Goal: Check status: Check status

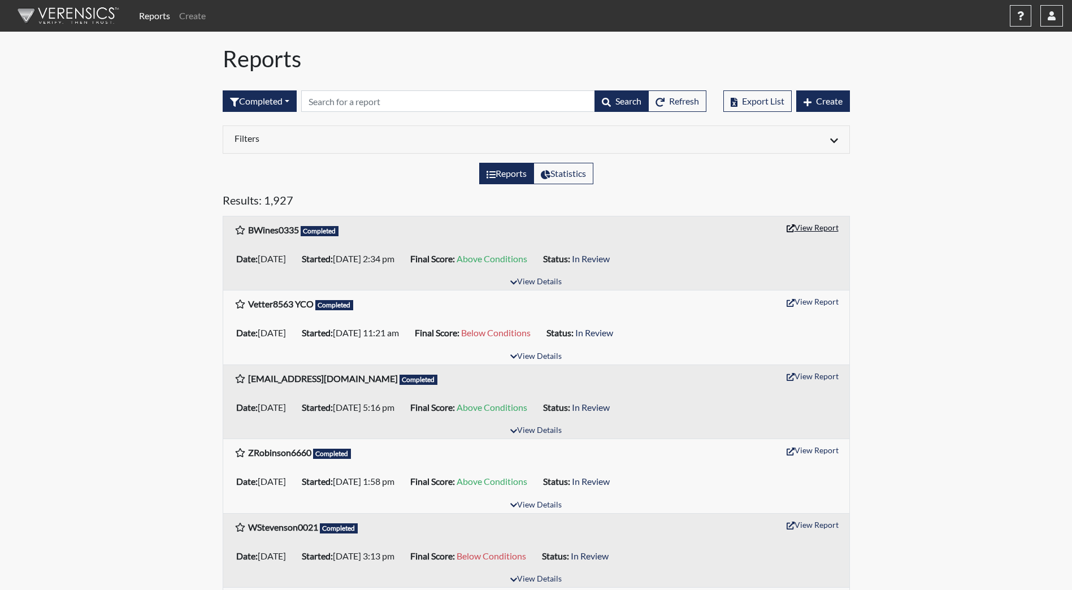
click at [809, 225] on button "View Report" at bounding box center [813, 228] width 62 height 18
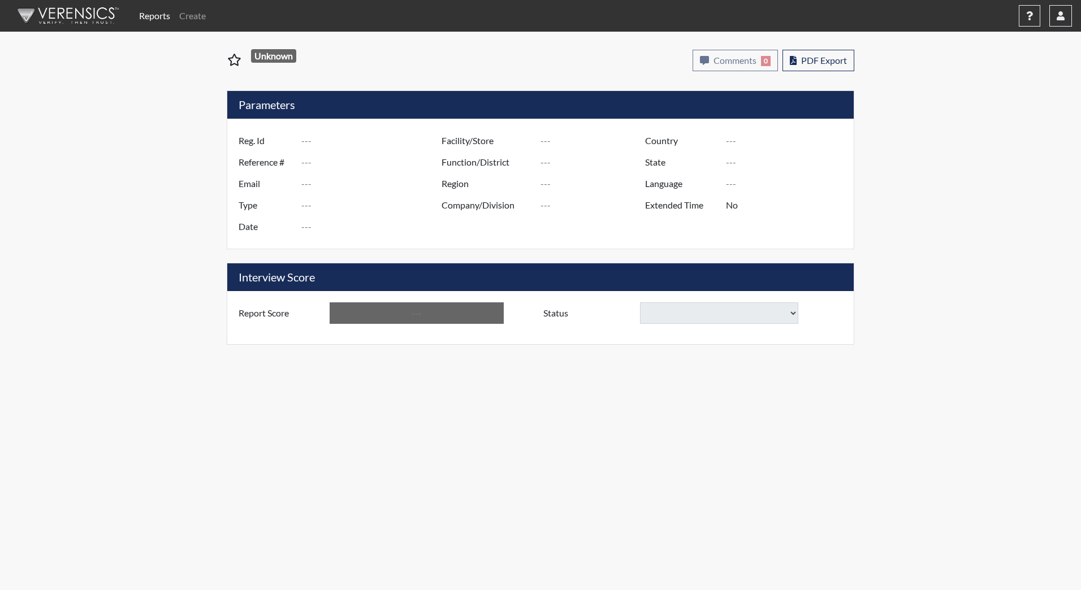
type input "BWines0335"
type input "48871"
type input "brockwines@icloud.com"
type input "Corrections Pre-Employment"
type input "Aug 5, 2025"
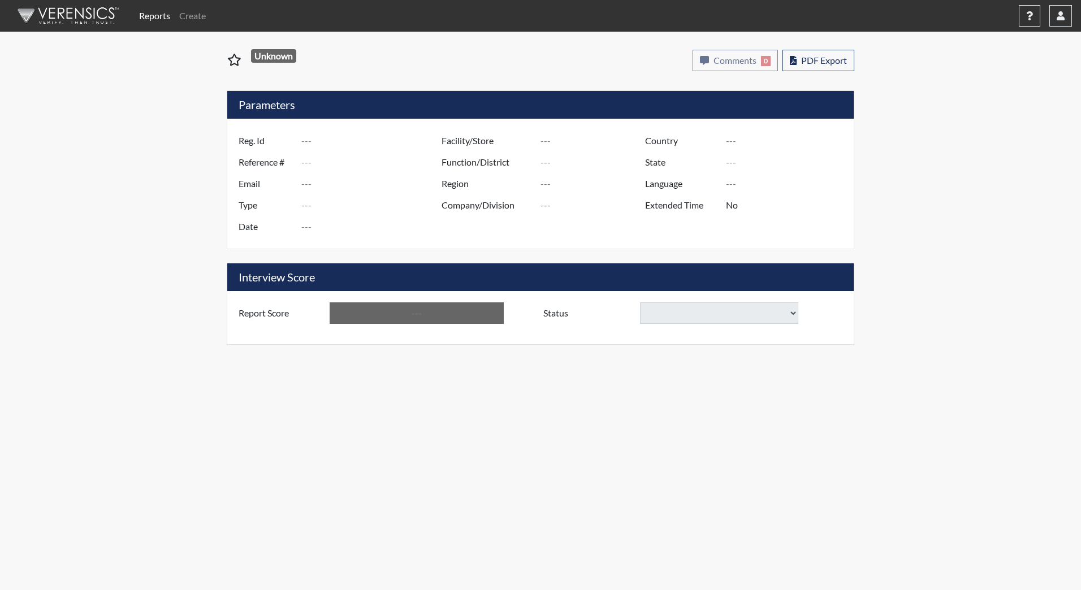
type input "[PERSON_NAME][GEOGRAPHIC_DATA]"
type input "JRCC/518"
type input "[GEOGRAPHIC_DATA]"
type input "[US_STATE]"
type input "English"
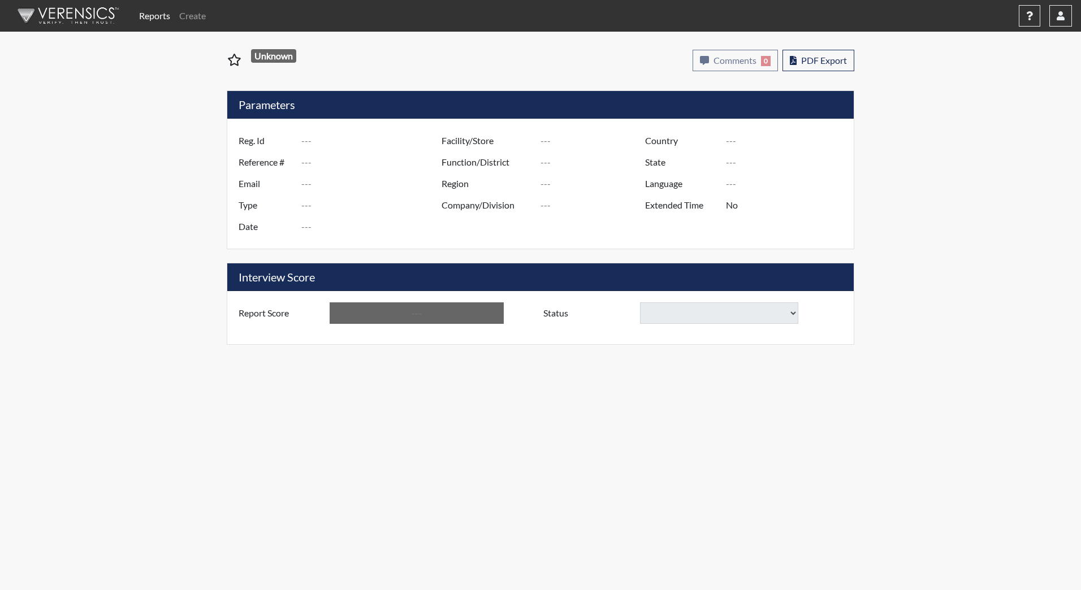
type input "Above Conditions"
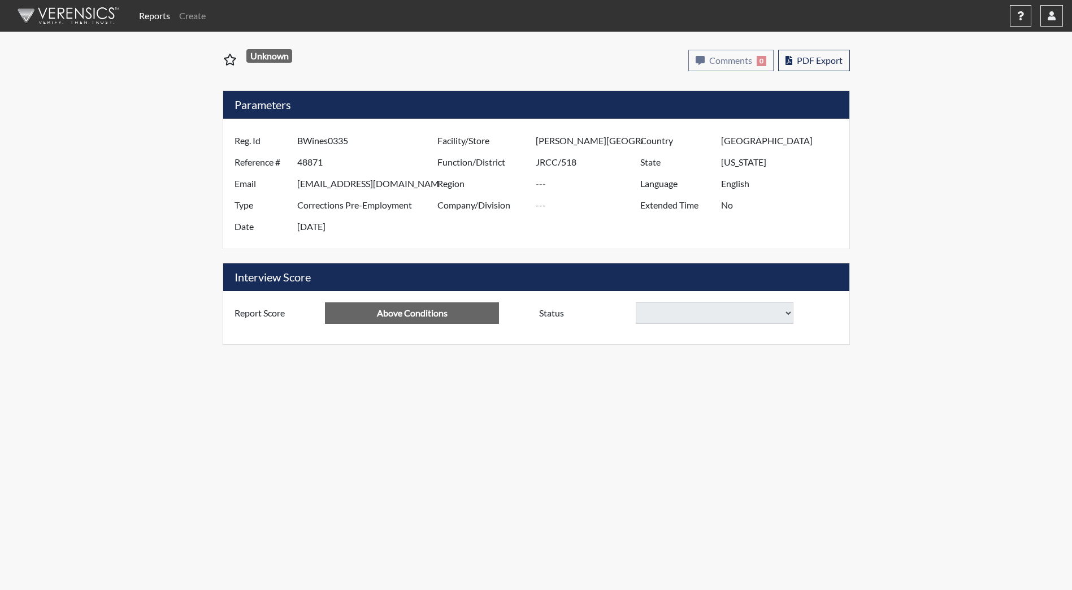
select select
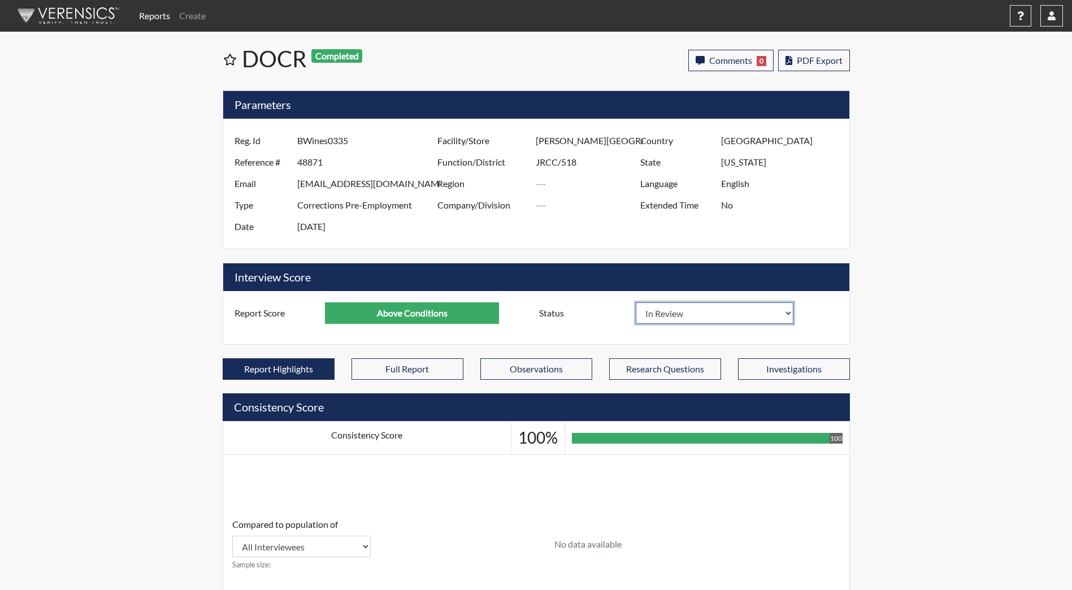
click at [660, 321] on select "In Review Hire Decline" at bounding box center [715, 312] width 158 height 21
select select "decline"
select select
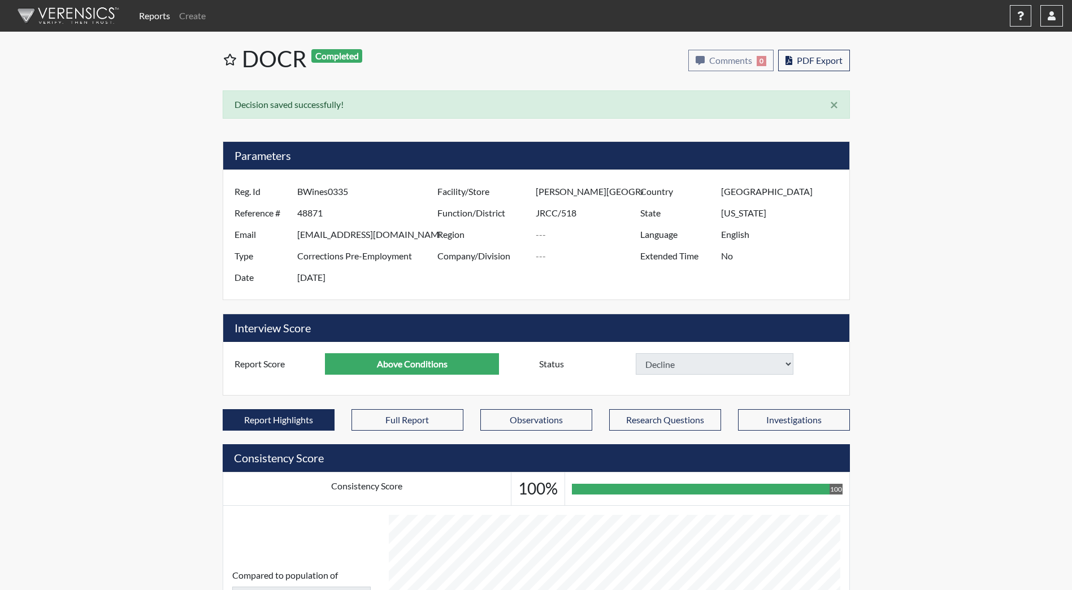
select select
click at [83, 16] on img at bounding box center [66, 16] width 130 height 34
